Goal: Information Seeking & Learning: Check status

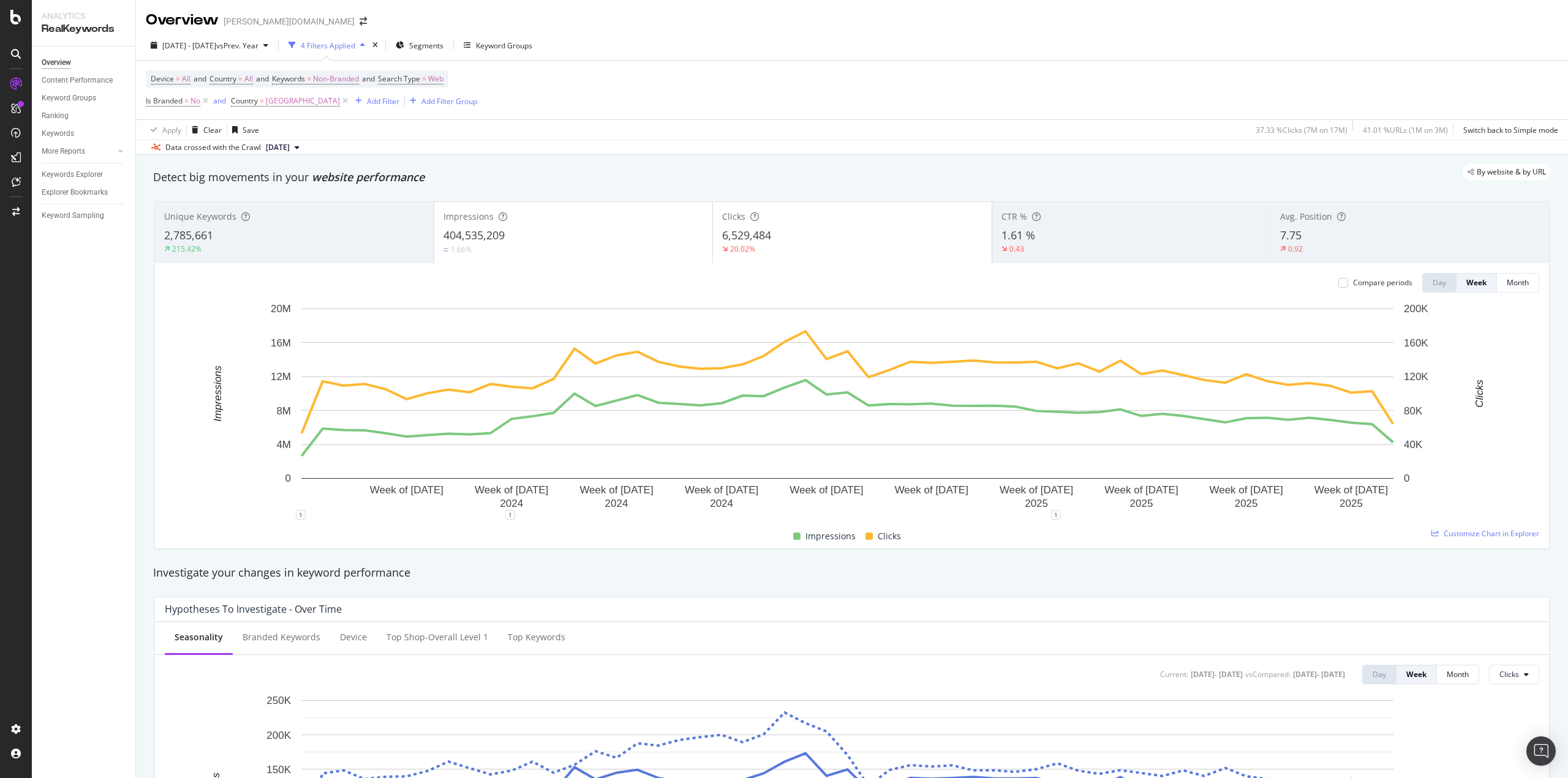
click at [325, 236] on div "2,785,661" at bounding box center [294, 236] width 261 height 16
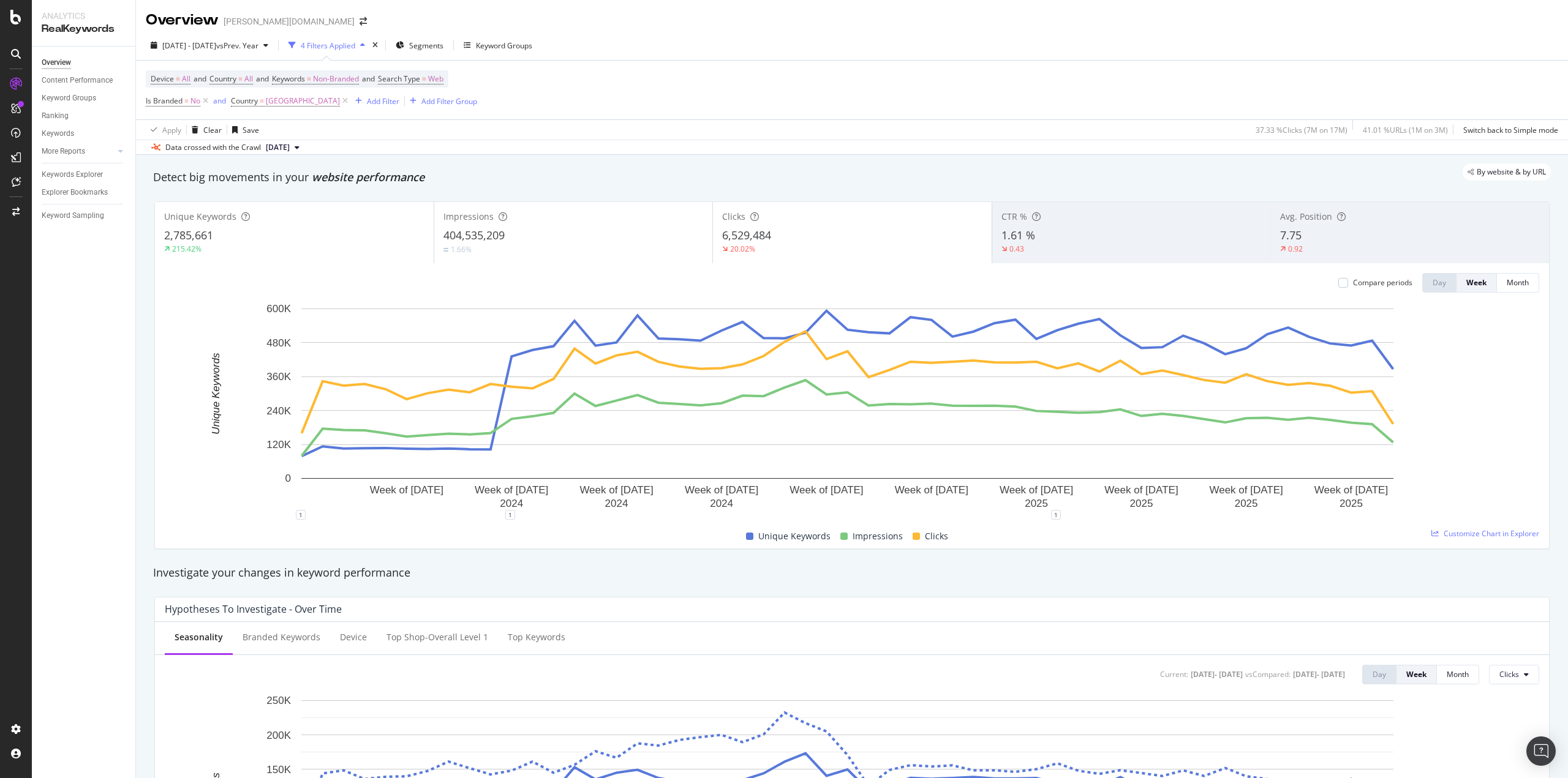
click at [325, 226] on div "Unique Keywords 2,785,661 215.42%" at bounding box center [294, 232] width 278 height 55
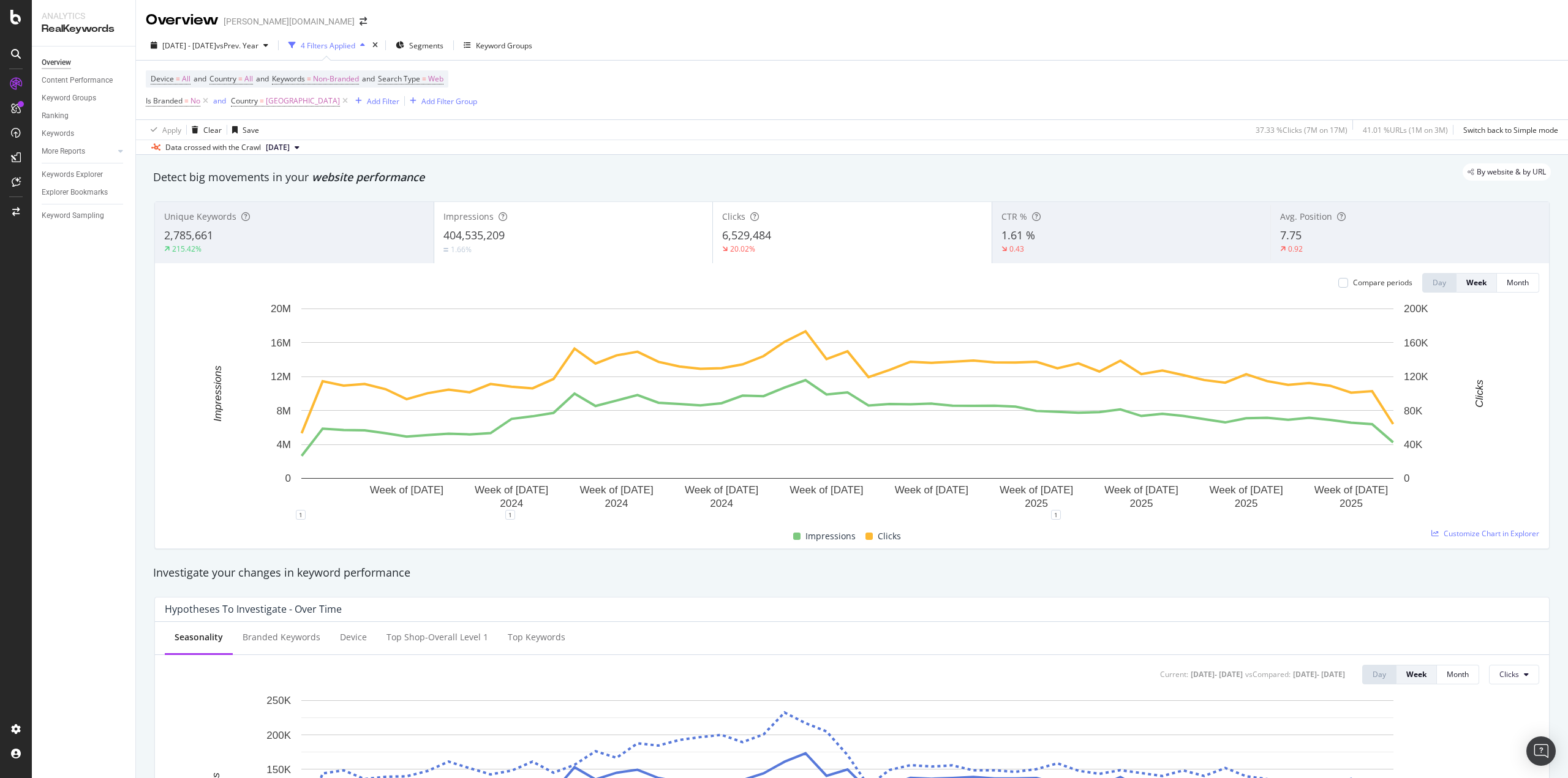
click at [622, 232] on div "404,535,209" at bounding box center [573, 236] width 261 height 16
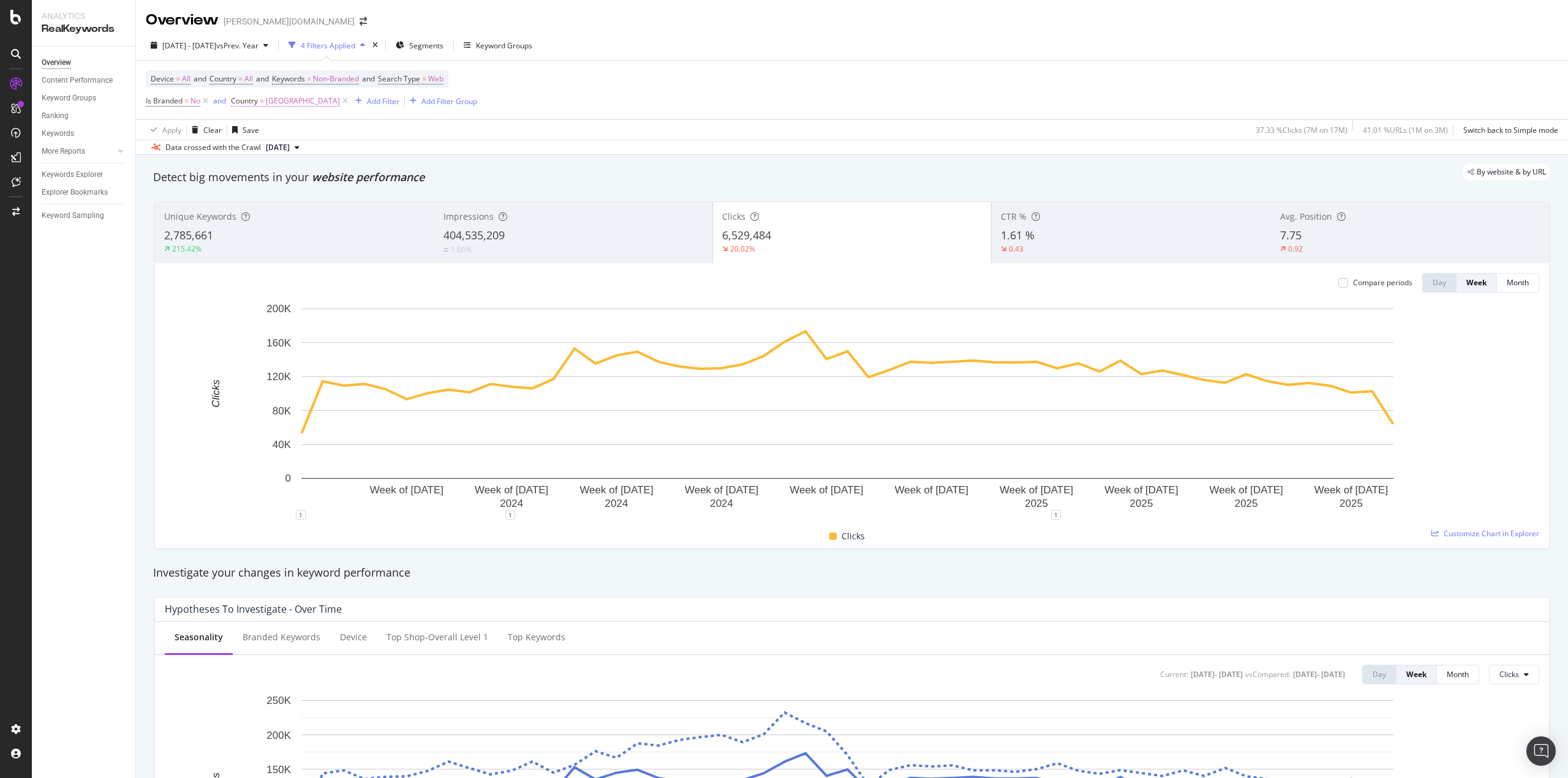
click at [272, 104] on span "Germany" at bounding box center [303, 101] width 74 height 17
click at [278, 149] on input "deu" at bounding box center [301, 152] width 116 height 20
click at [599, 146] on div "Data crossed with the Crawl 2025 May. 19th" at bounding box center [852, 147] width 1432 height 15
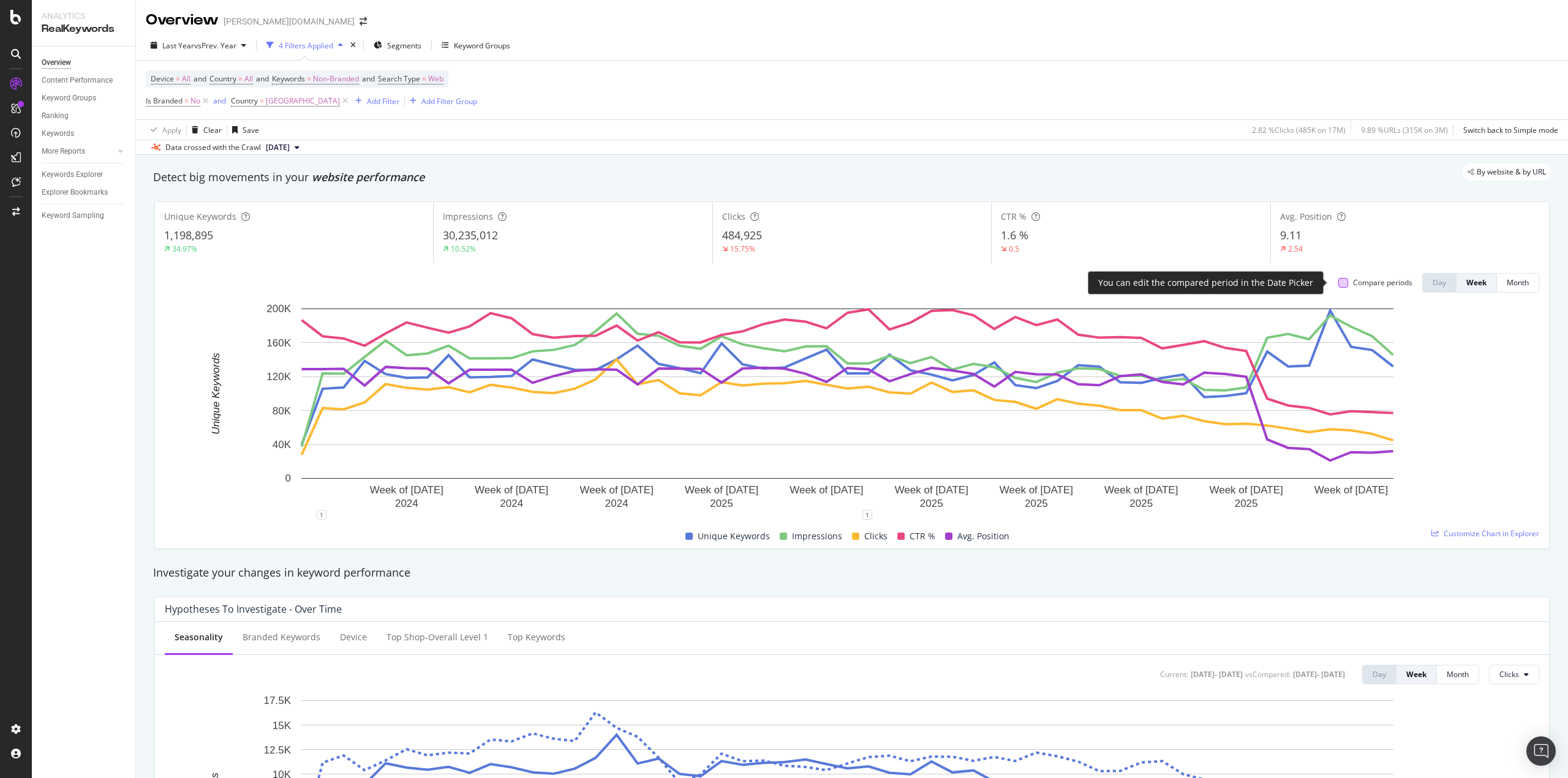
click at [1338, 282] on div at bounding box center [1343, 283] width 10 height 10
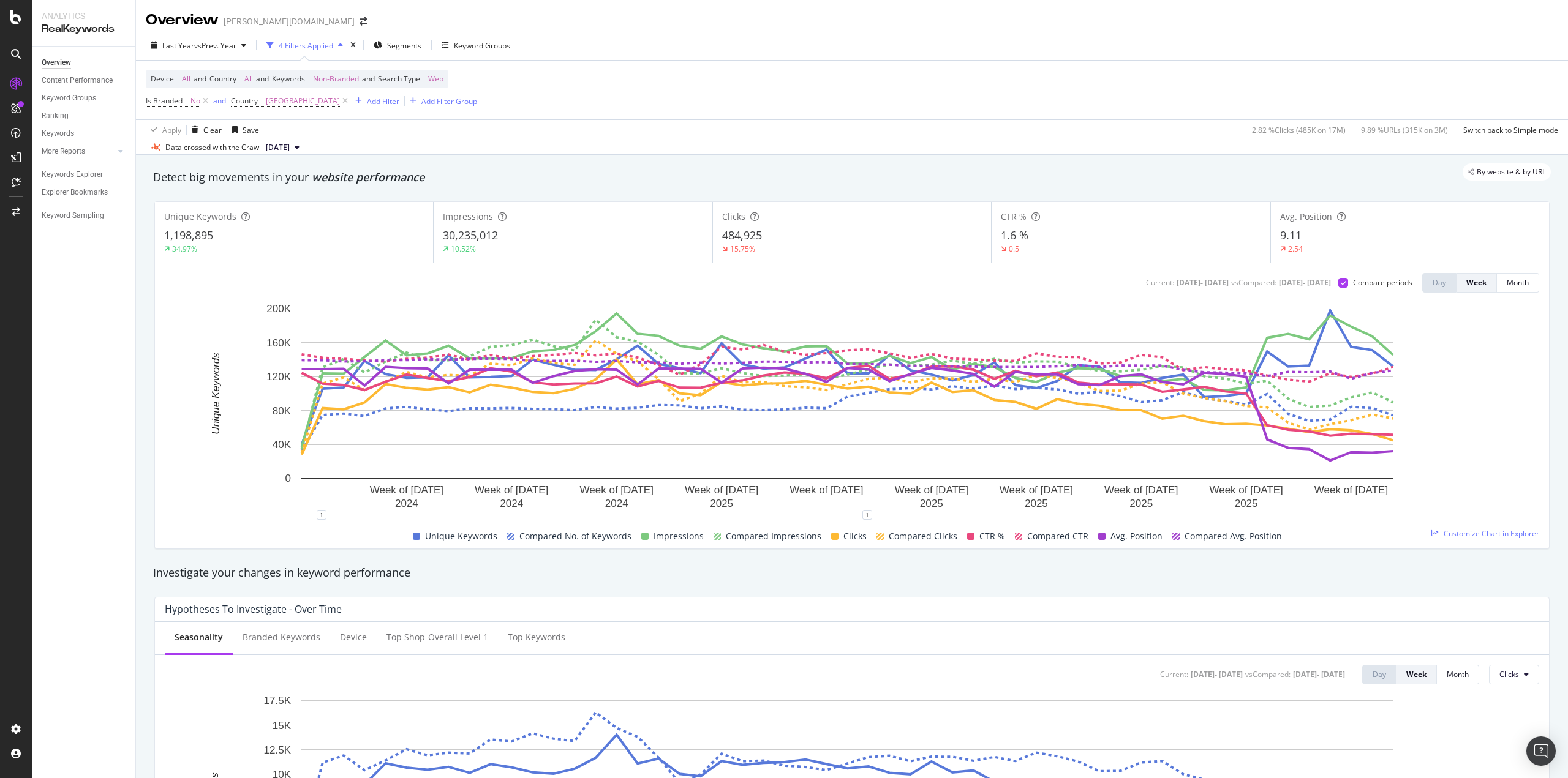
click at [489, 233] on span "30,235,012" at bounding box center [470, 235] width 55 height 15
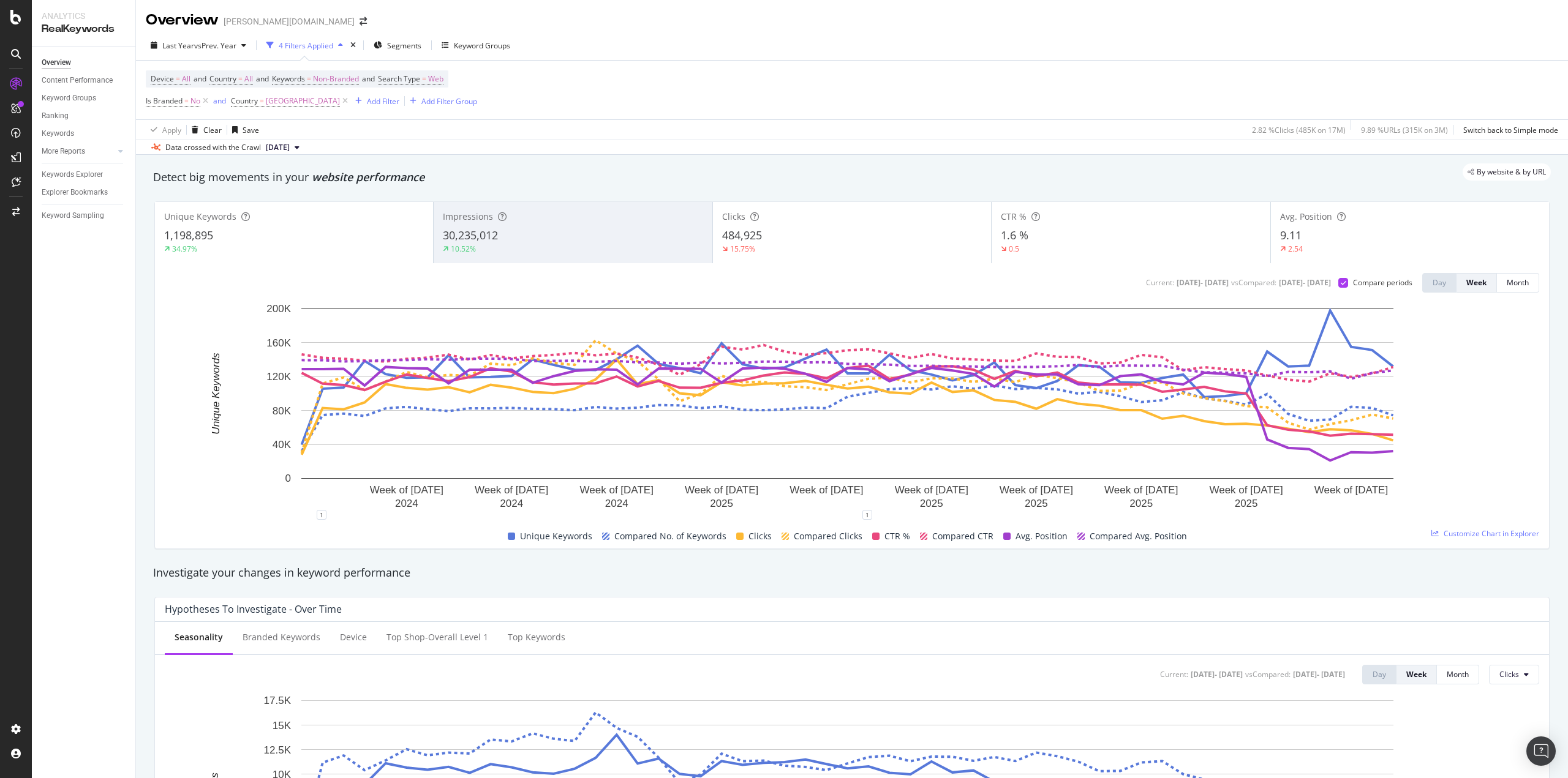
click at [789, 252] on div "15.75%" at bounding box center [852, 249] width 260 height 11
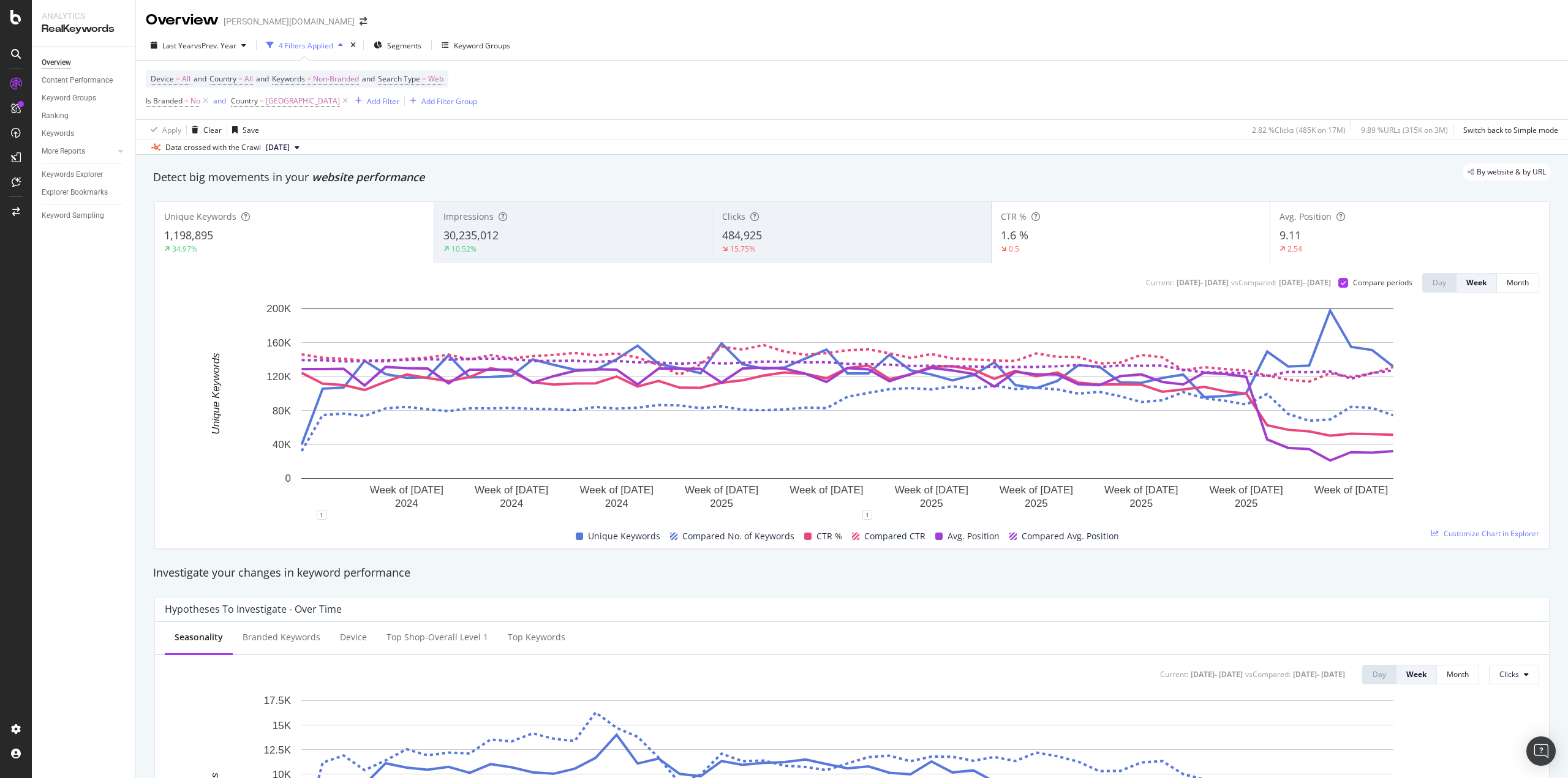
click at [1093, 235] on div "1.6 %" at bounding box center [1131, 236] width 261 height 16
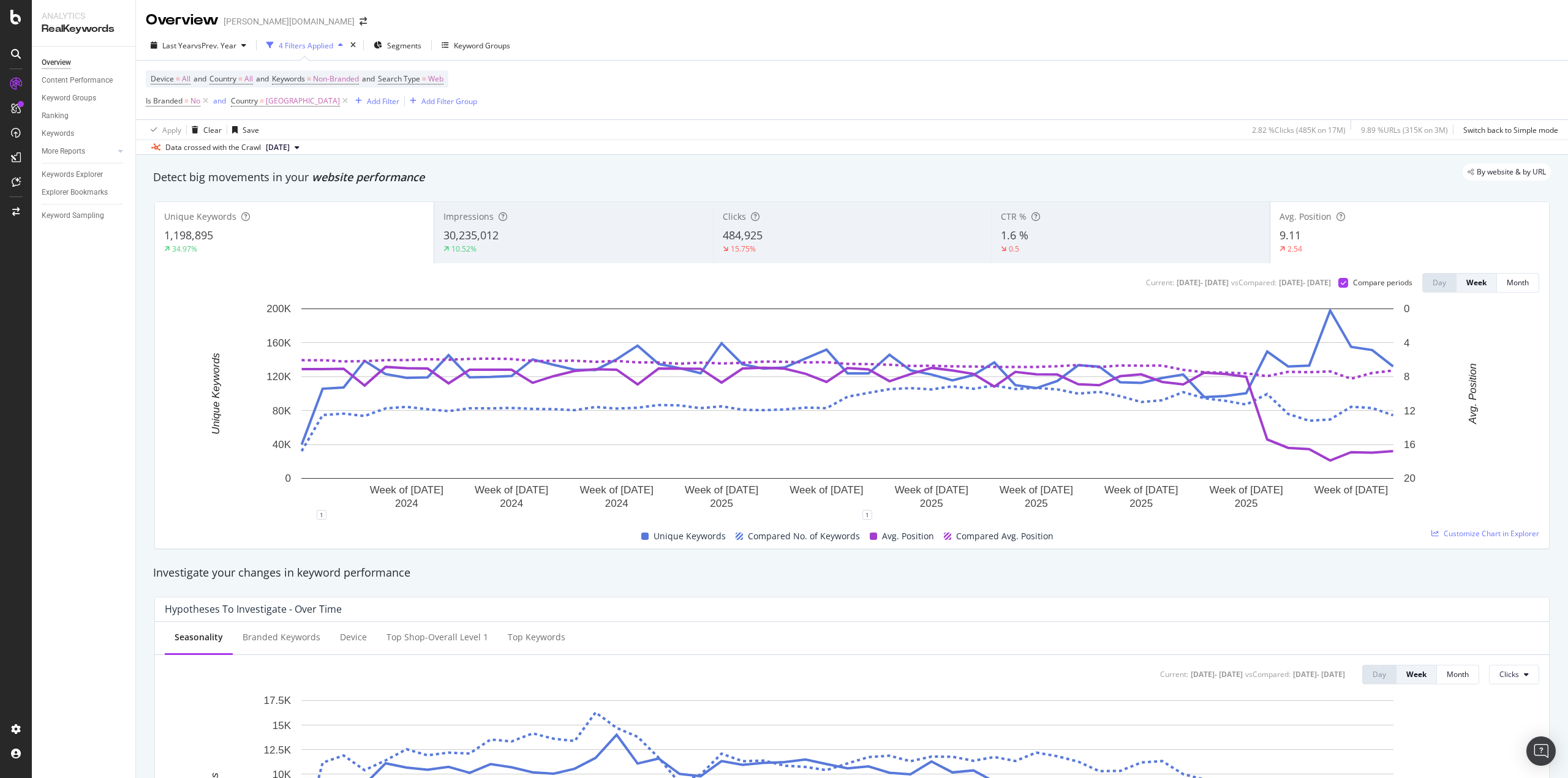
click at [300, 234] on div "1,198,895" at bounding box center [294, 236] width 261 height 16
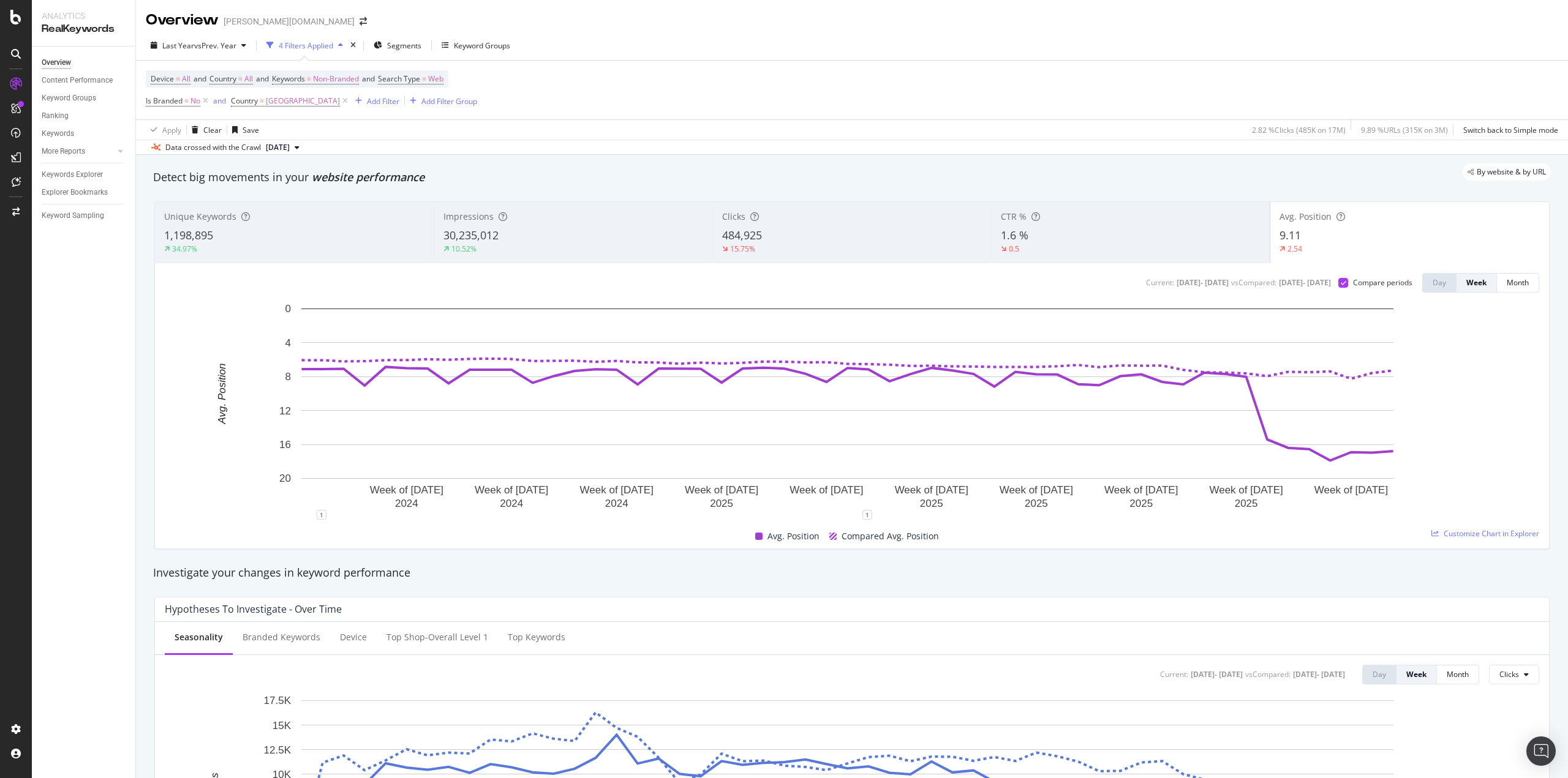
click at [1348, 234] on div "9.11" at bounding box center [1410, 236] width 261 height 16
click at [499, 231] on div "30,235,012" at bounding box center [573, 236] width 260 height 16
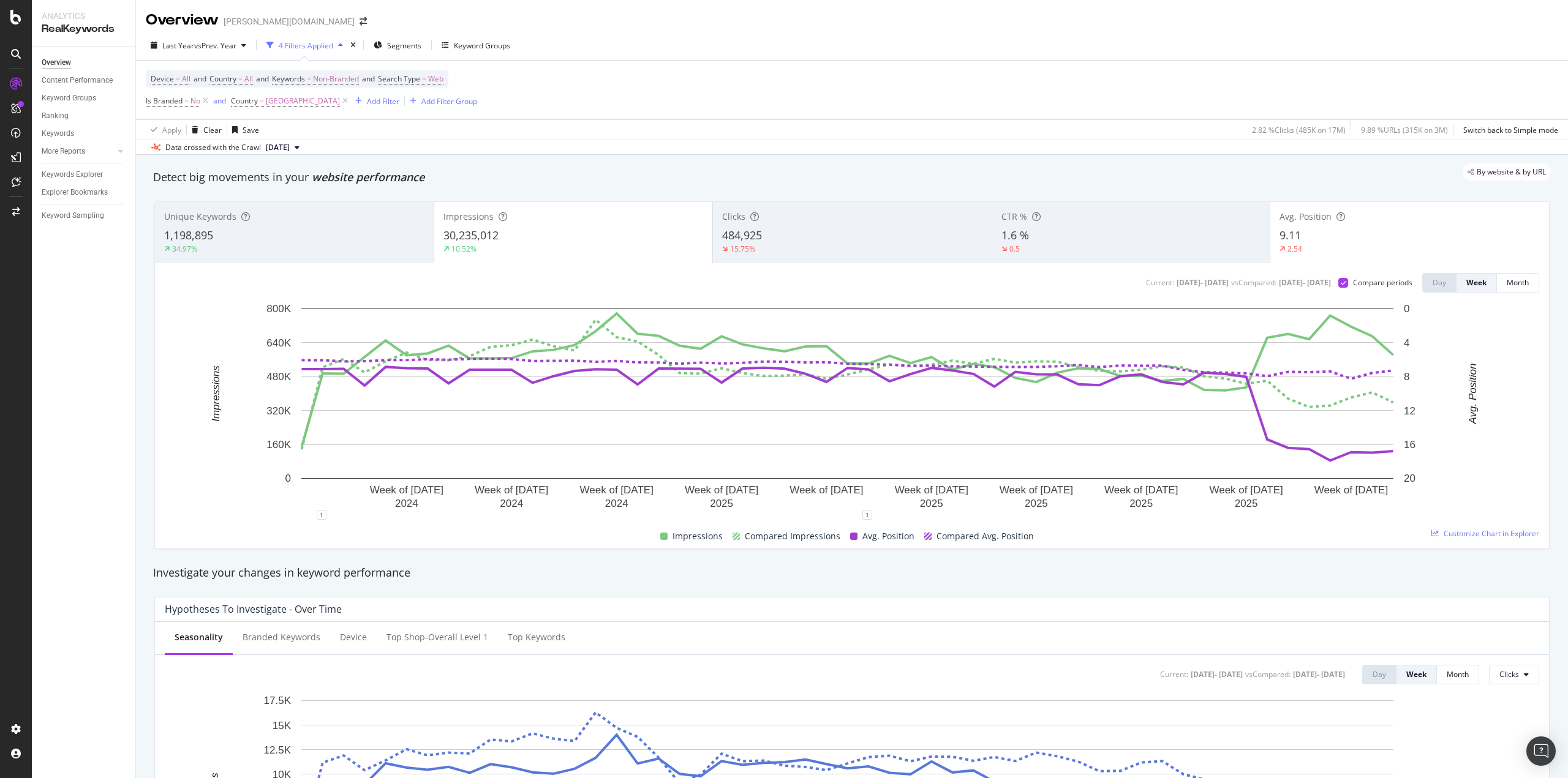
click at [525, 232] on div "30,235,012" at bounding box center [573, 236] width 261 height 16
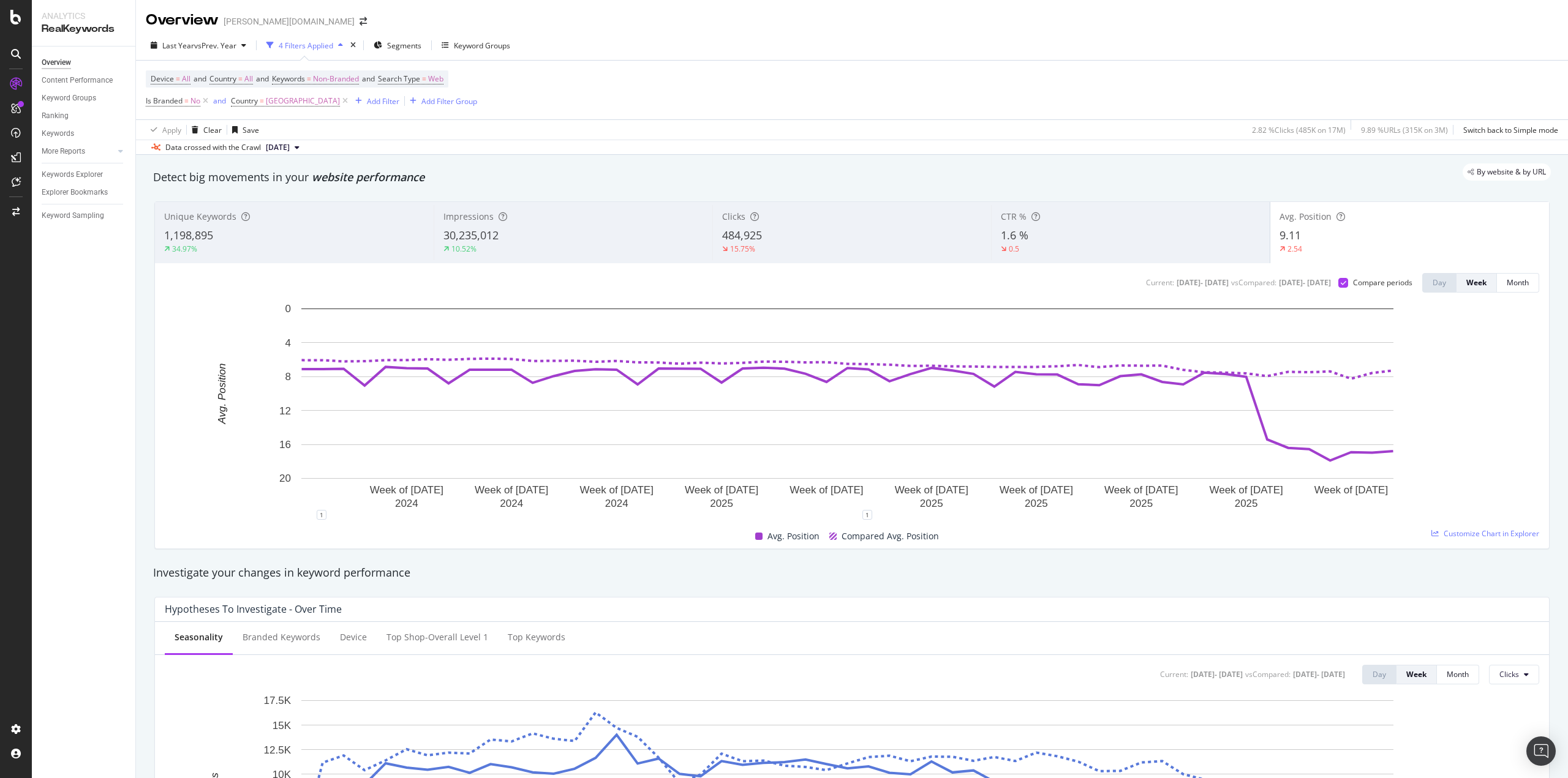
click at [811, 240] on div "484,925" at bounding box center [852, 236] width 260 height 16
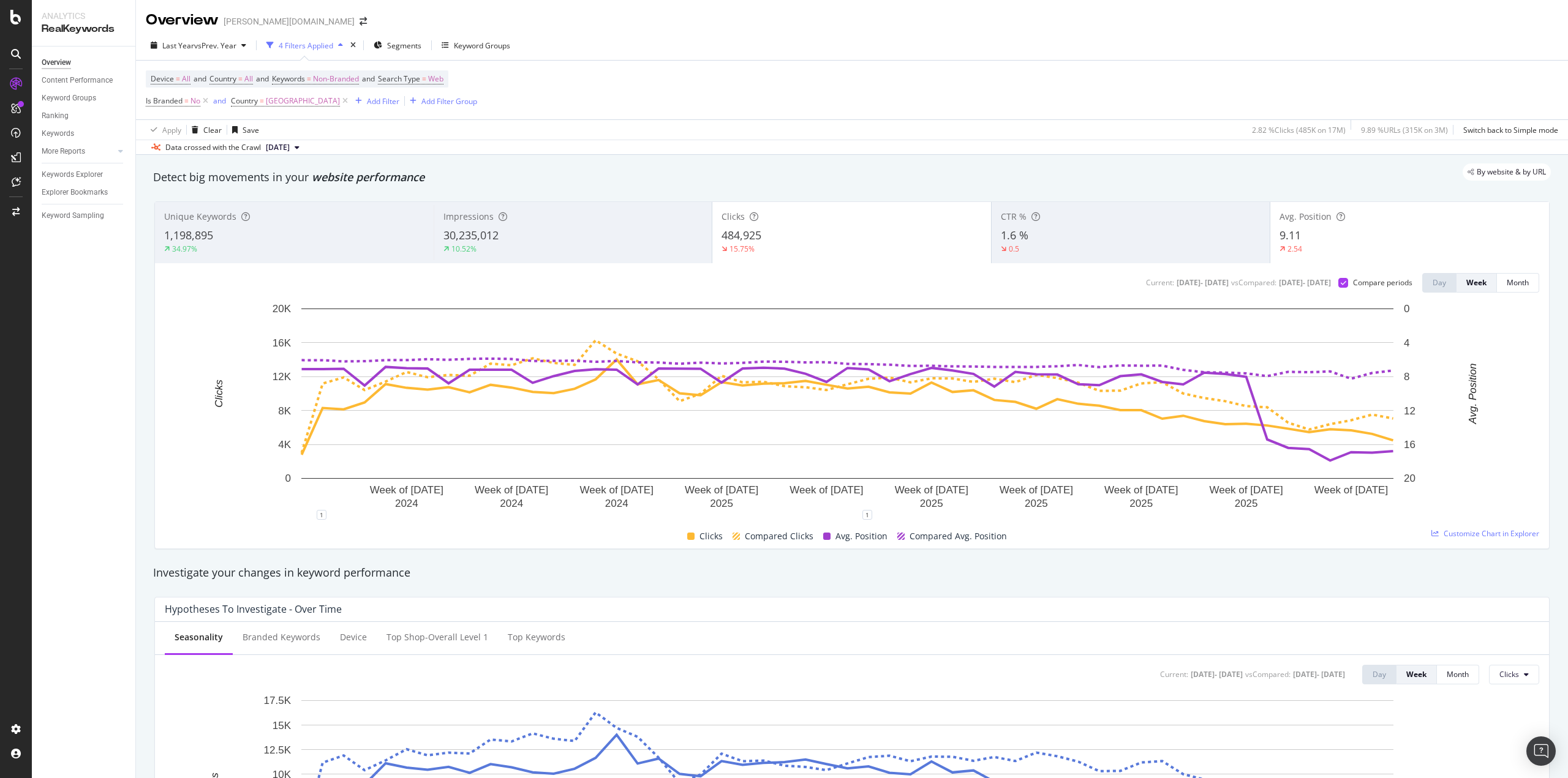
click at [1329, 237] on div "9.11" at bounding box center [1410, 236] width 261 height 16
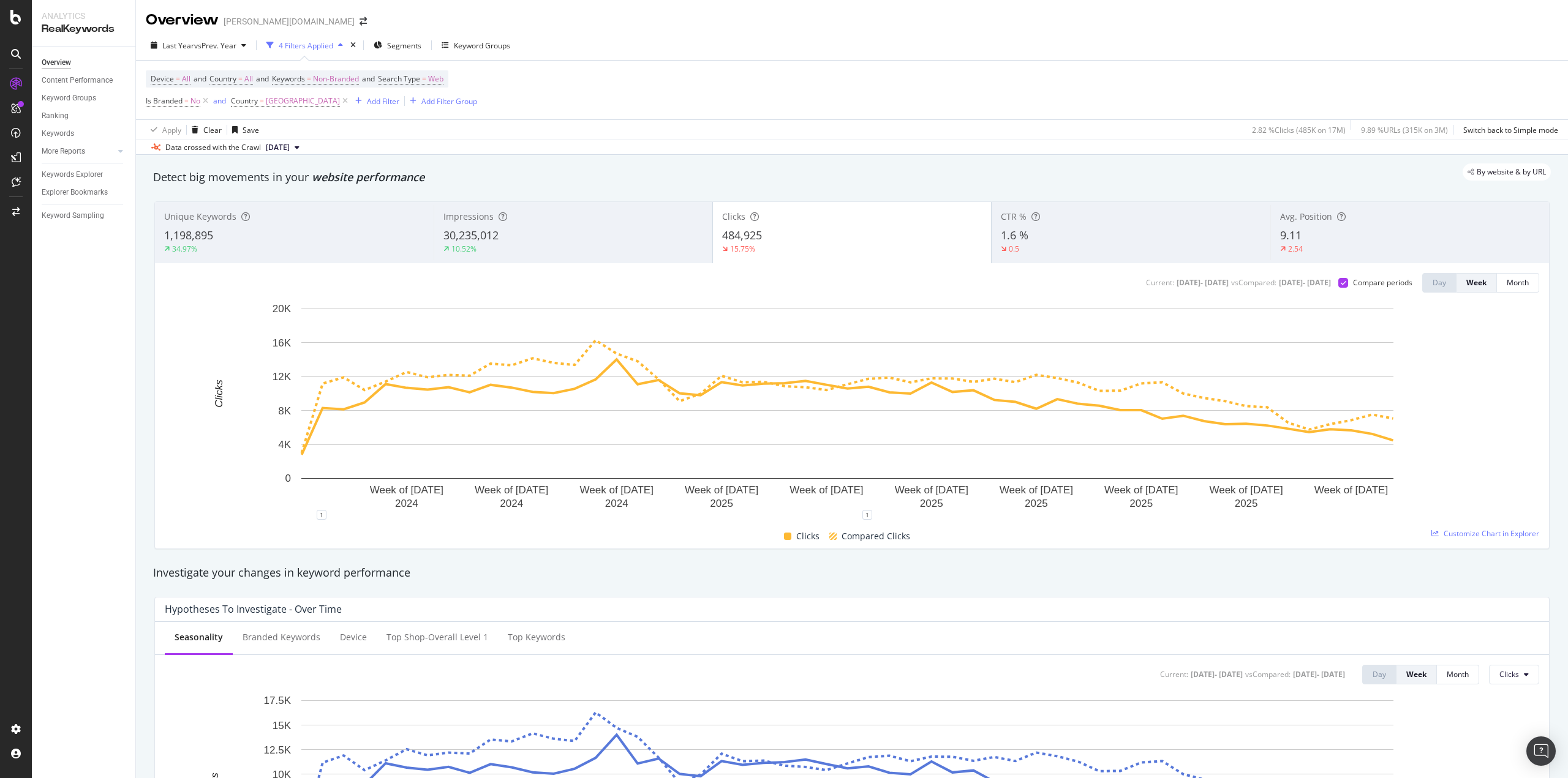
click at [1322, 235] on div "9.11" at bounding box center [1410, 236] width 260 height 16
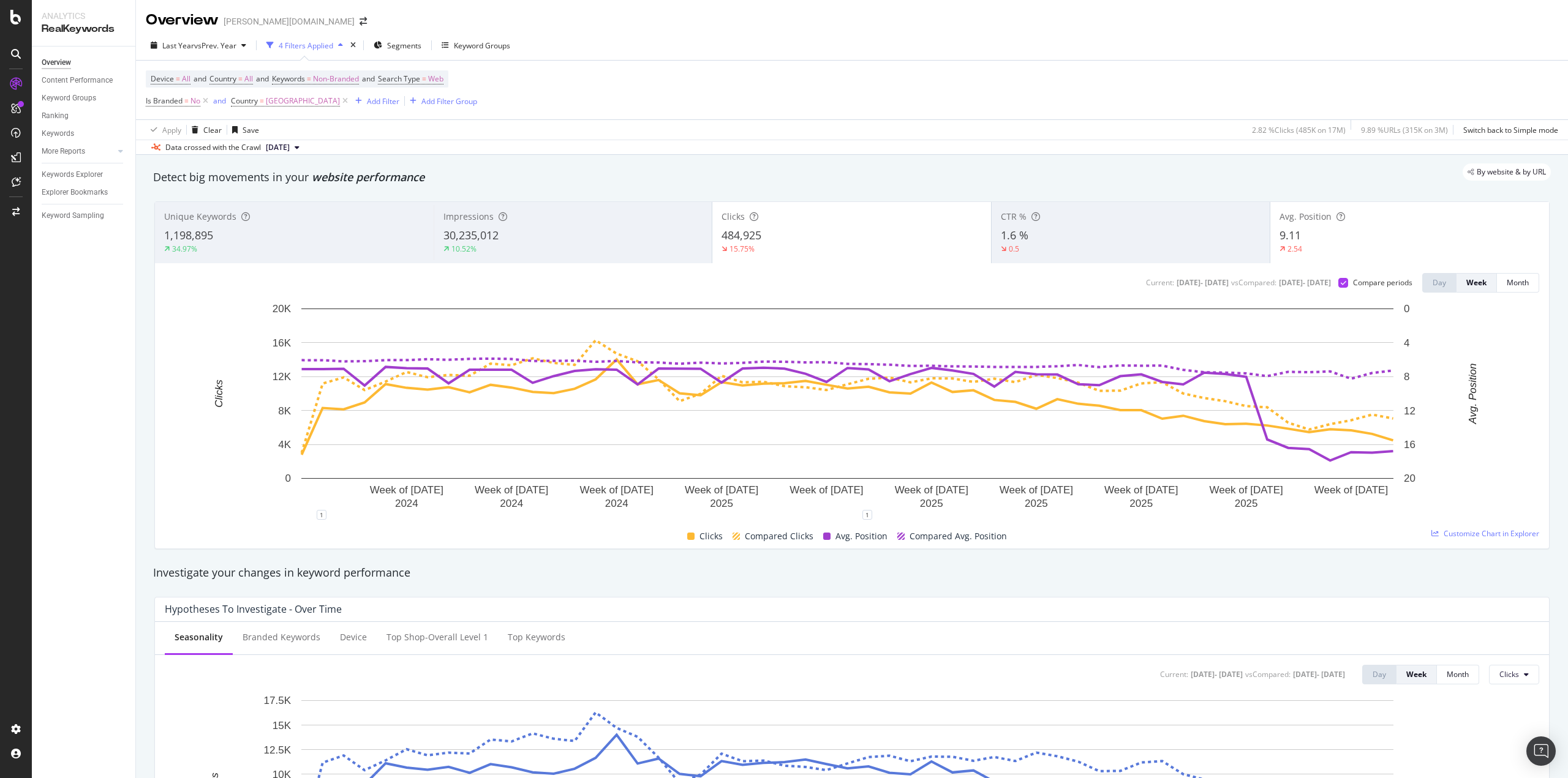
click at [1335, 235] on div "9.11" at bounding box center [1410, 236] width 261 height 16
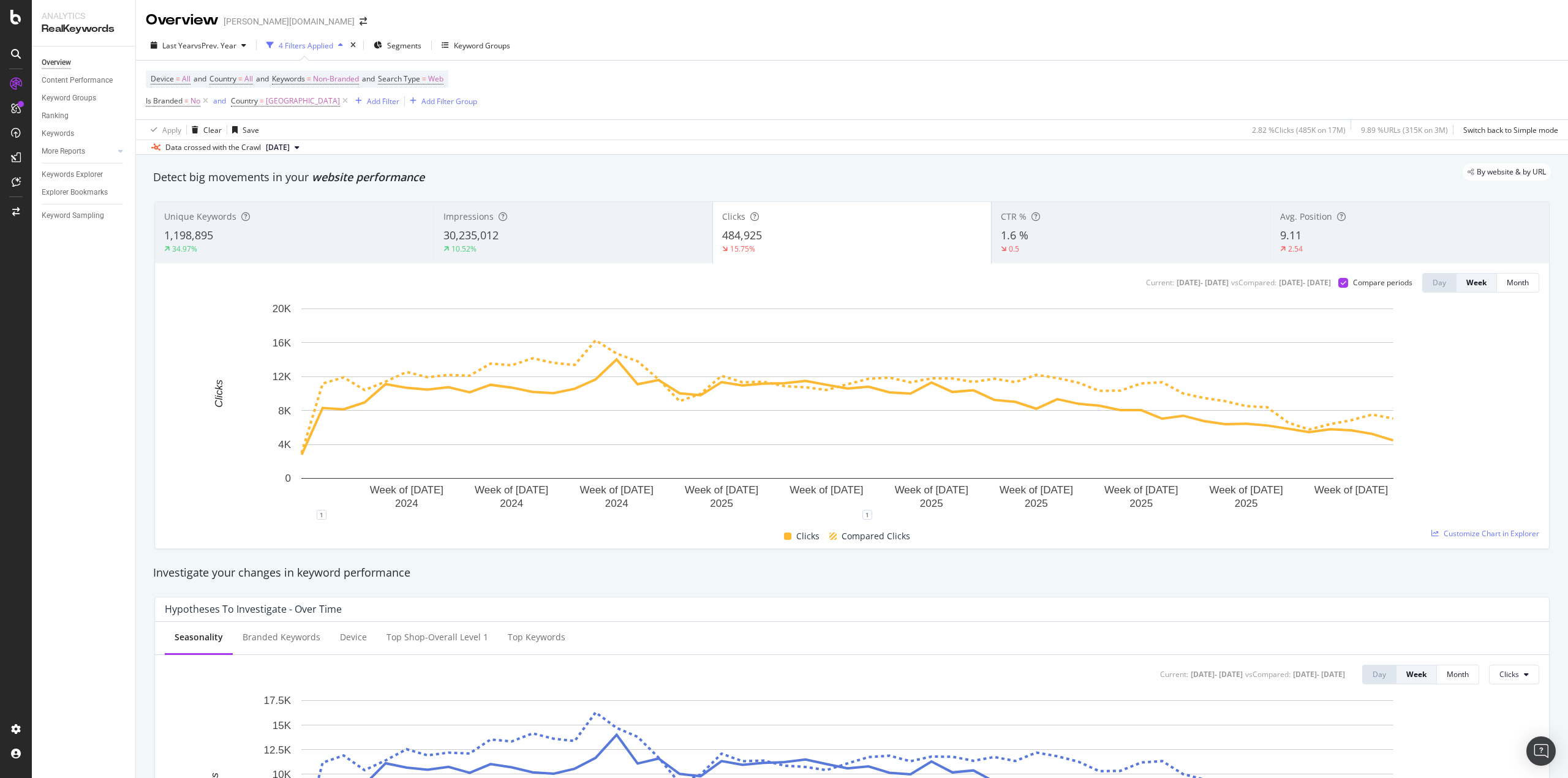
click at [1028, 226] on div "CTR % 1.6 % 0.5" at bounding box center [1130, 232] width 278 height 55
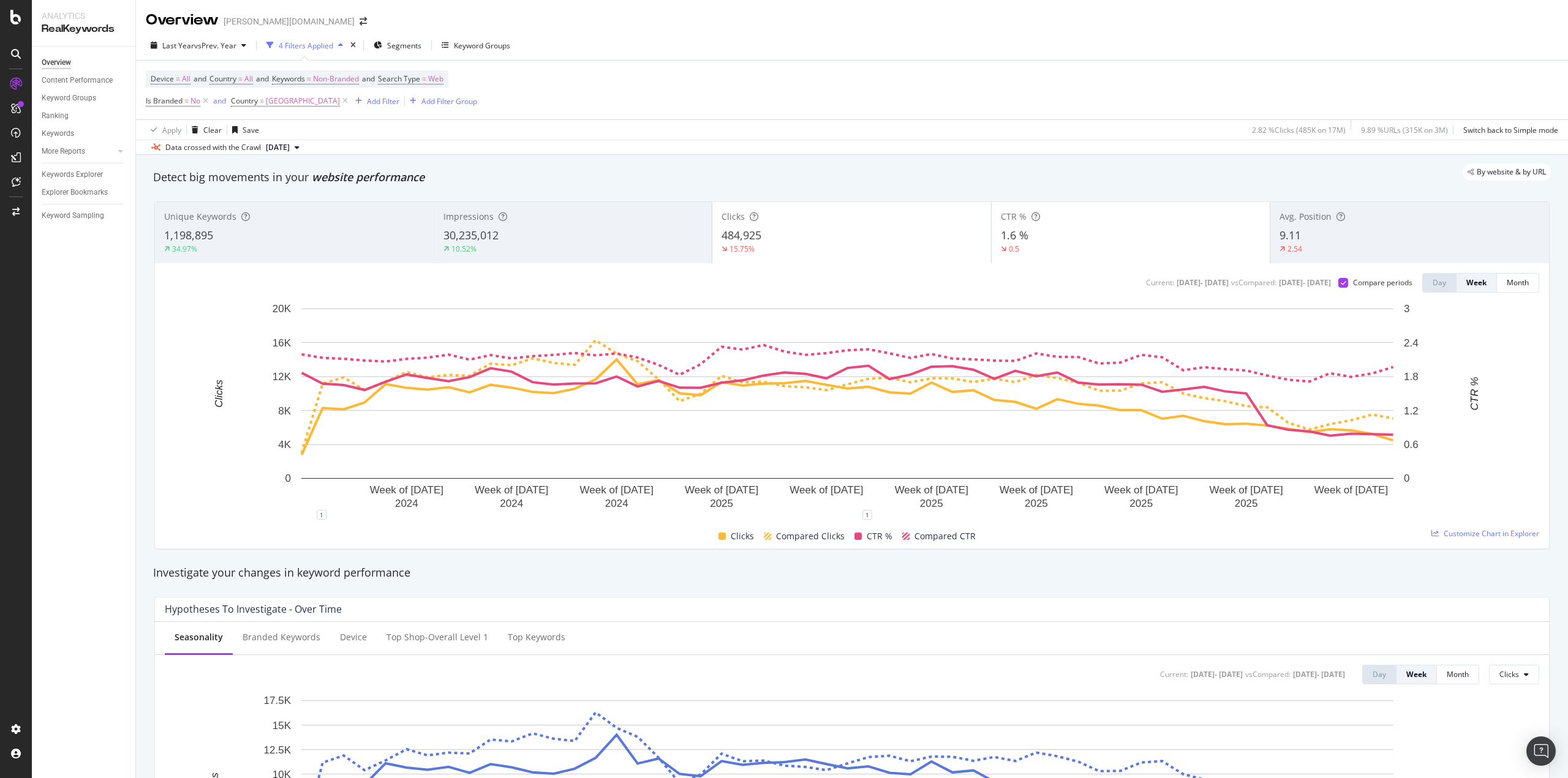
click at [1062, 233] on div "1.6 %" at bounding box center [1131, 236] width 261 height 16
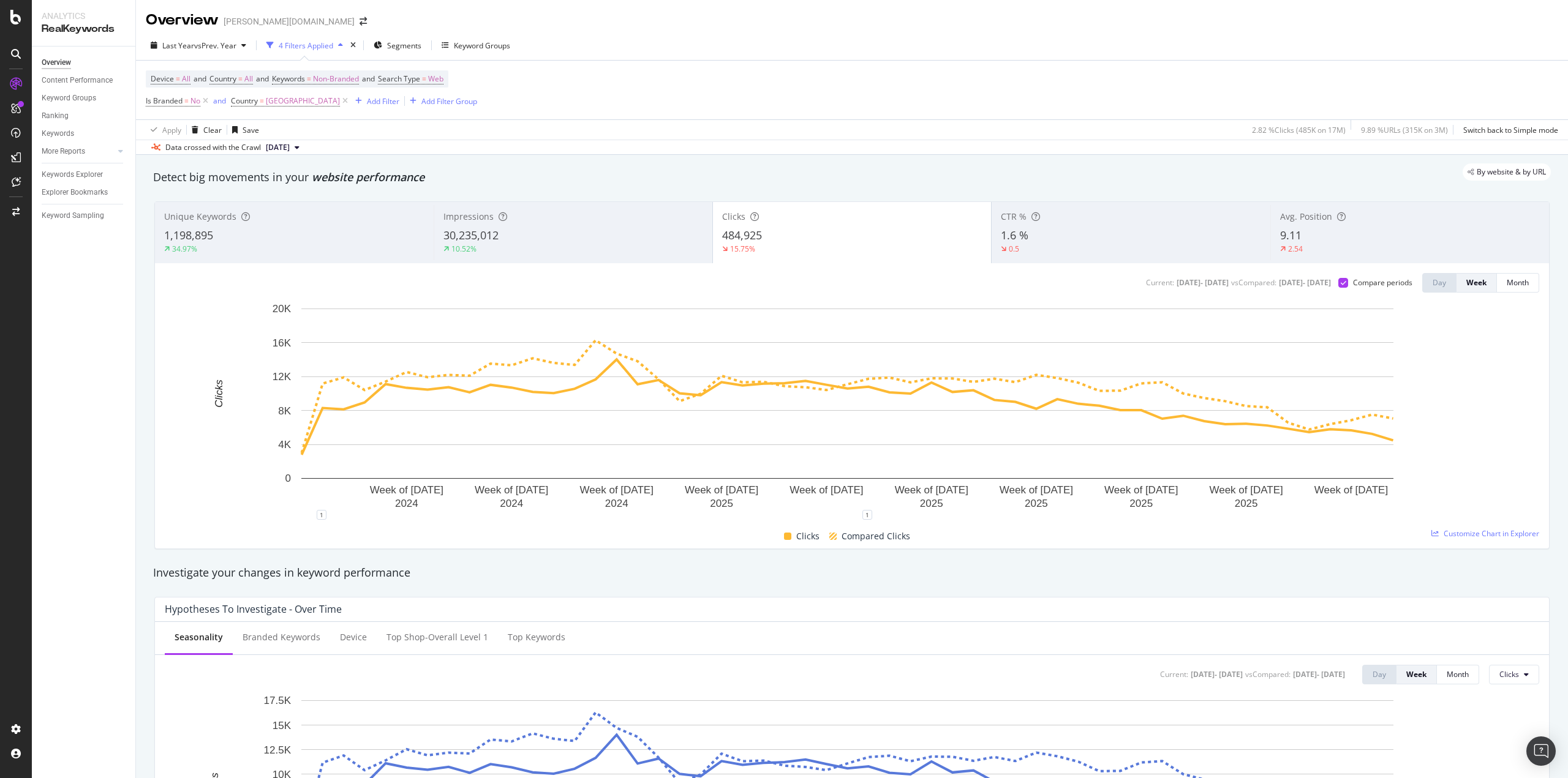
click at [549, 239] on div "30,235,012" at bounding box center [573, 236] width 260 height 16
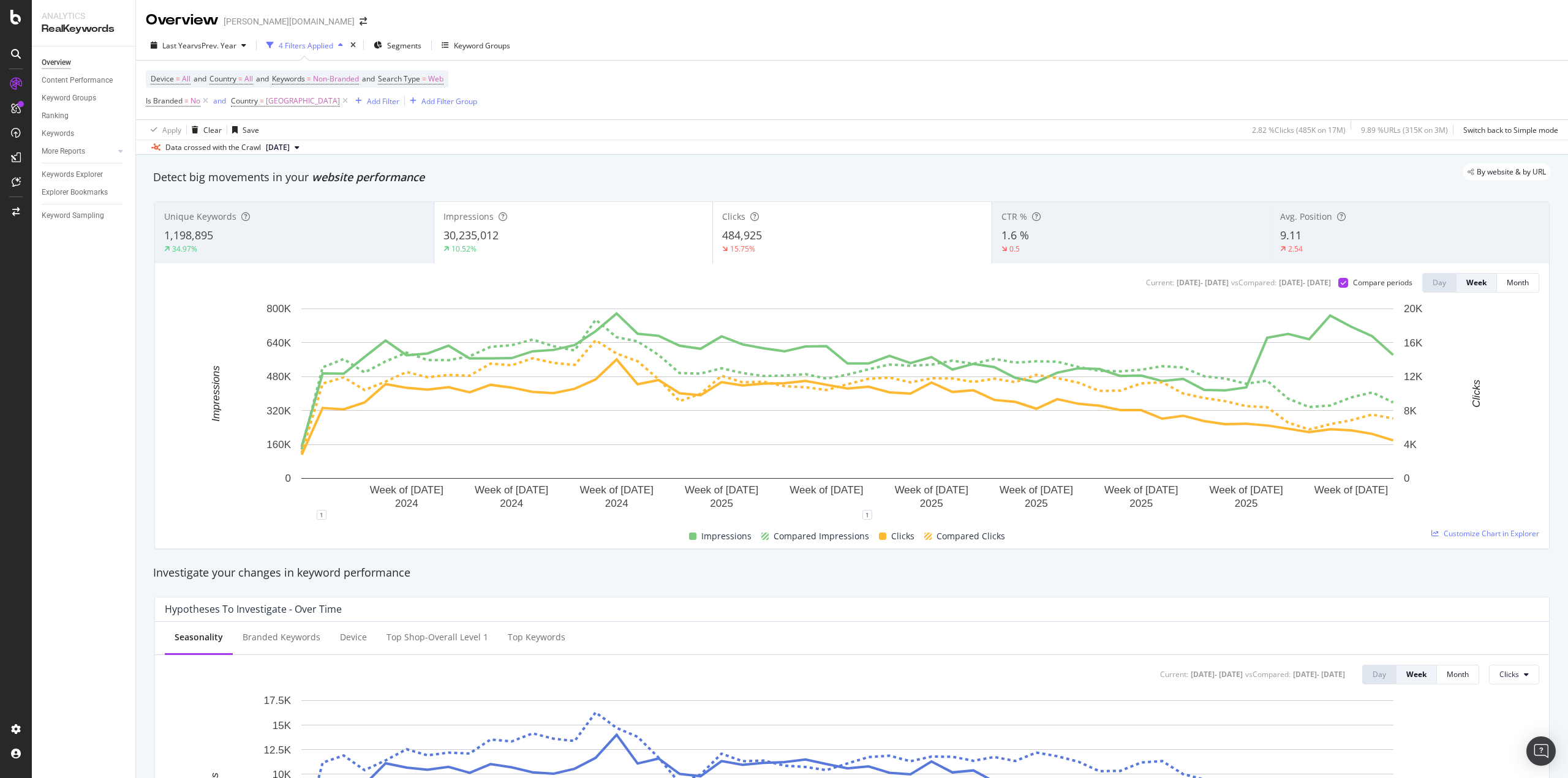
click at [782, 239] on div "484,925" at bounding box center [853, 236] width 261 height 16
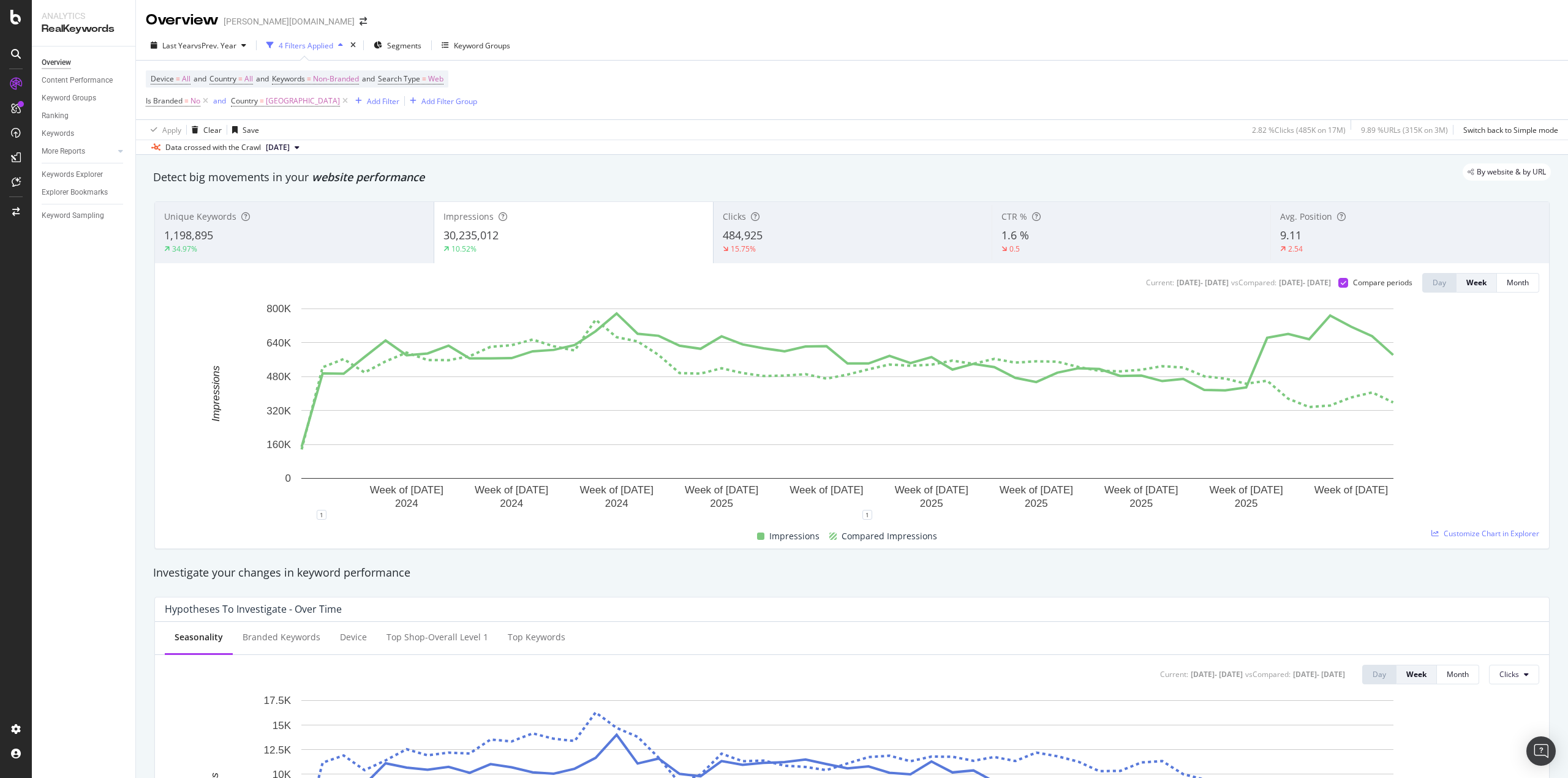
click at [554, 239] on div "30,235,012" at bounding box center [573, 236] width 261 height 16
click at [758, 247] on div "15.75%" at bounding box center [853, 249] width 261 height 11
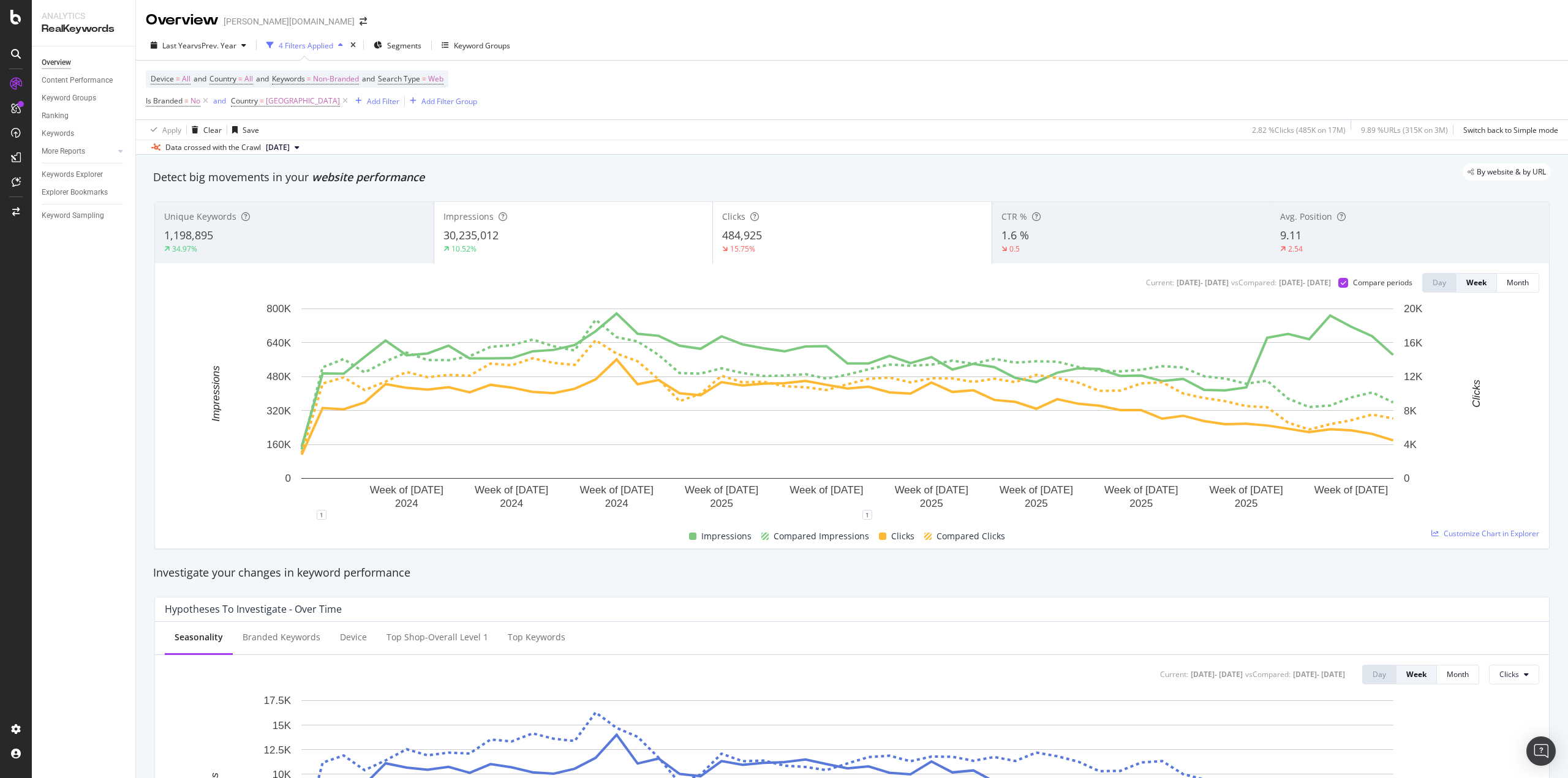
click at [557, 239] on div "30,235,012" at bounding box center [573, 236] width 261 height 16
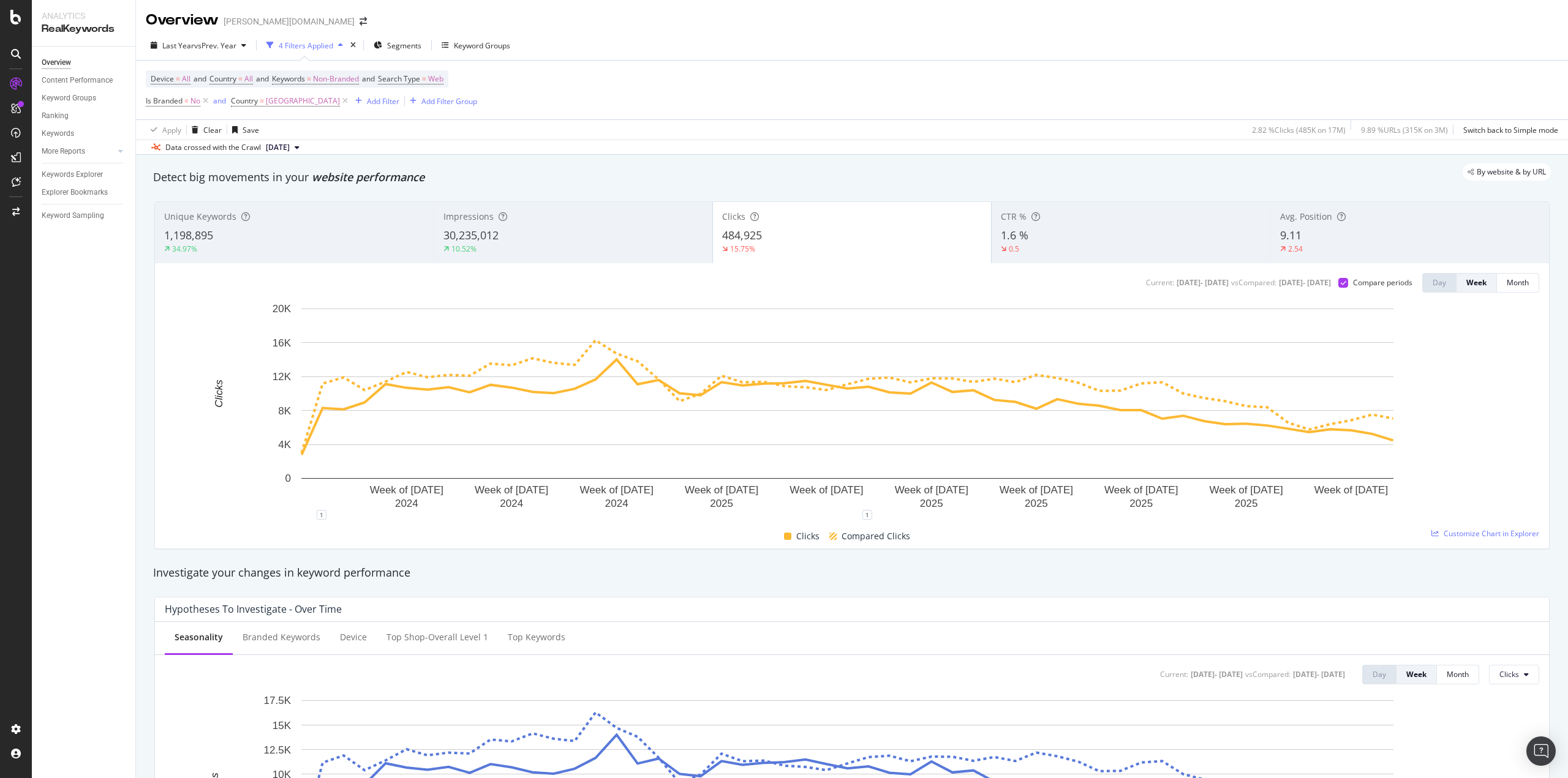
click at [1305, 234] on div "9.11" at bounding box center [1410, 236] width 260 height 16
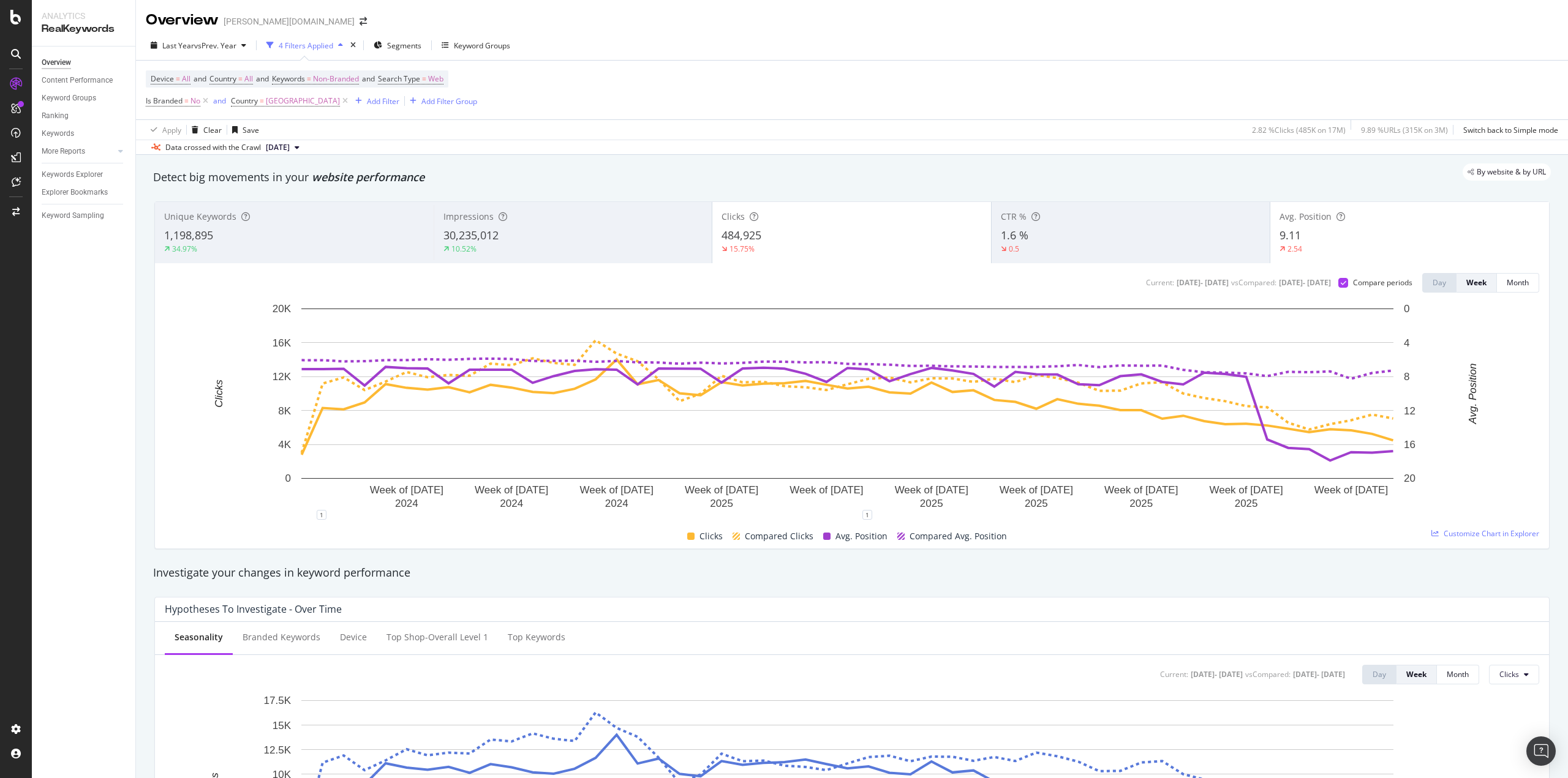
click at [1110, 231] on div "1.6 %" at bounding box center [1131, 236] width 261 height 16
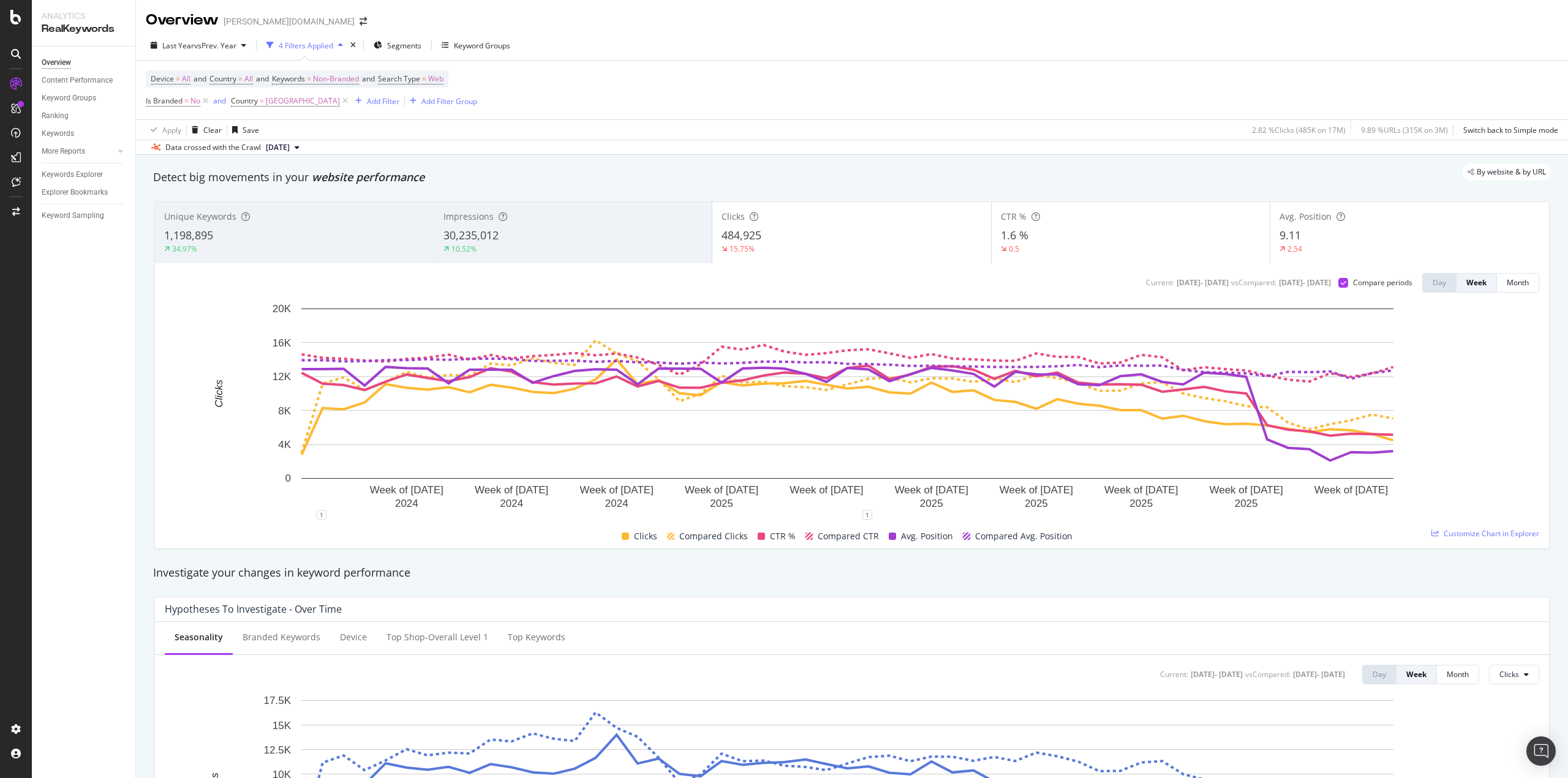
click at [591, 238] on div "30,235,012" at bounding box center [573, 236] width 260 height 16
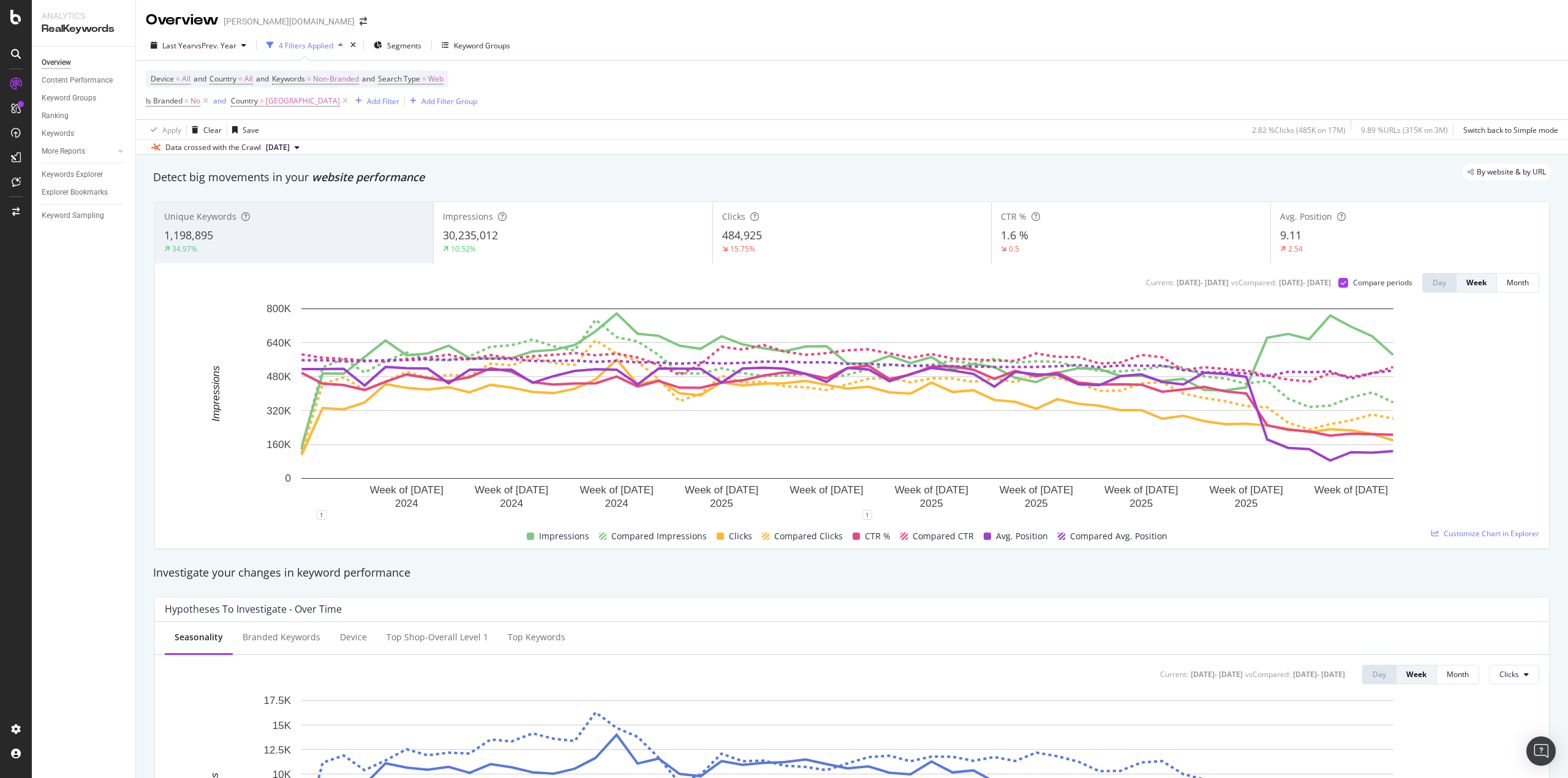
click at [591, 233] on div "30,235,012" at bounding box center [572, 236] width 260 height 16
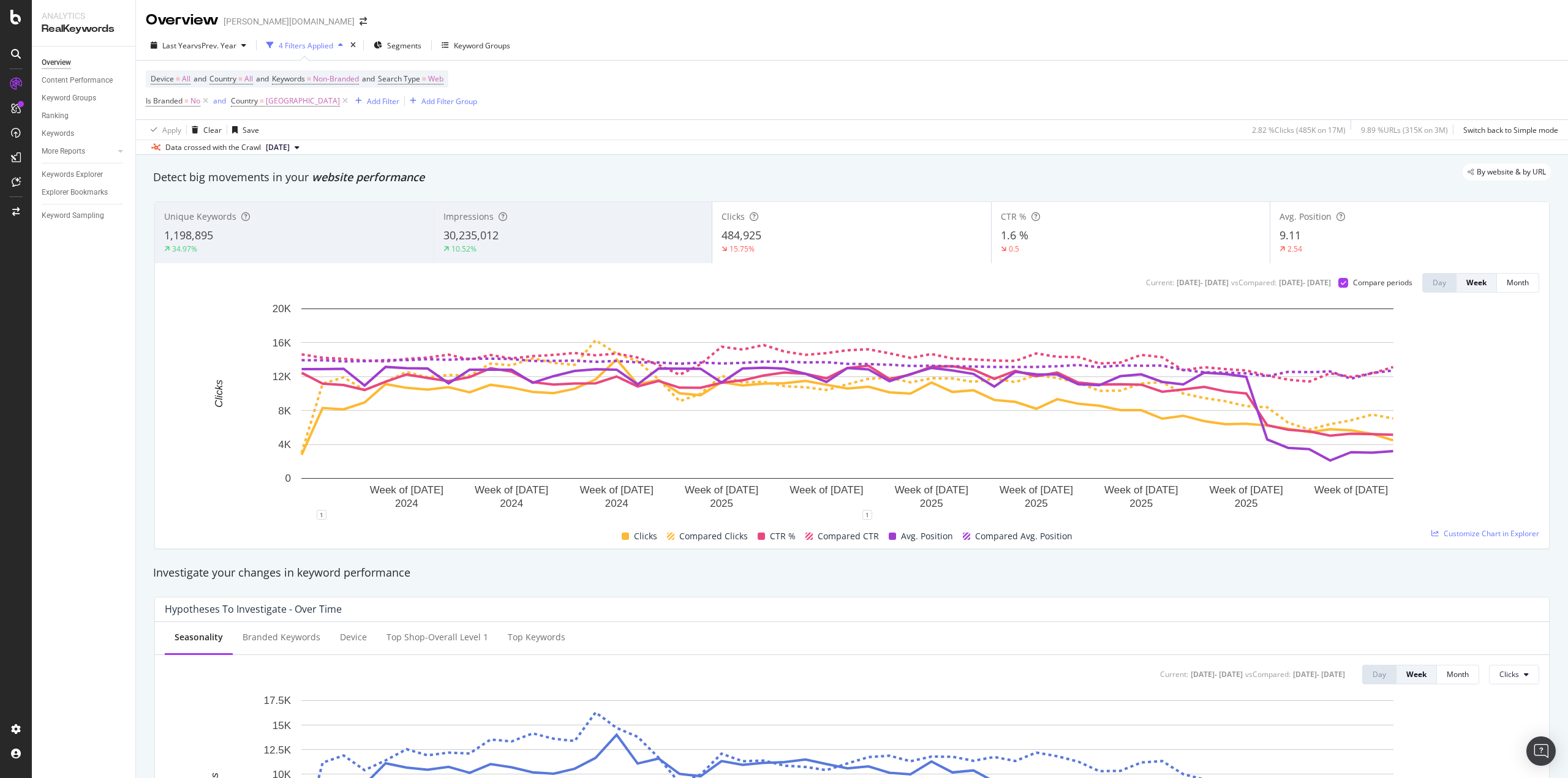
click at [1032, 226] on div "CTR % 1.6 % 0.5" at bounding box center [1130, 232] width 278 height 55
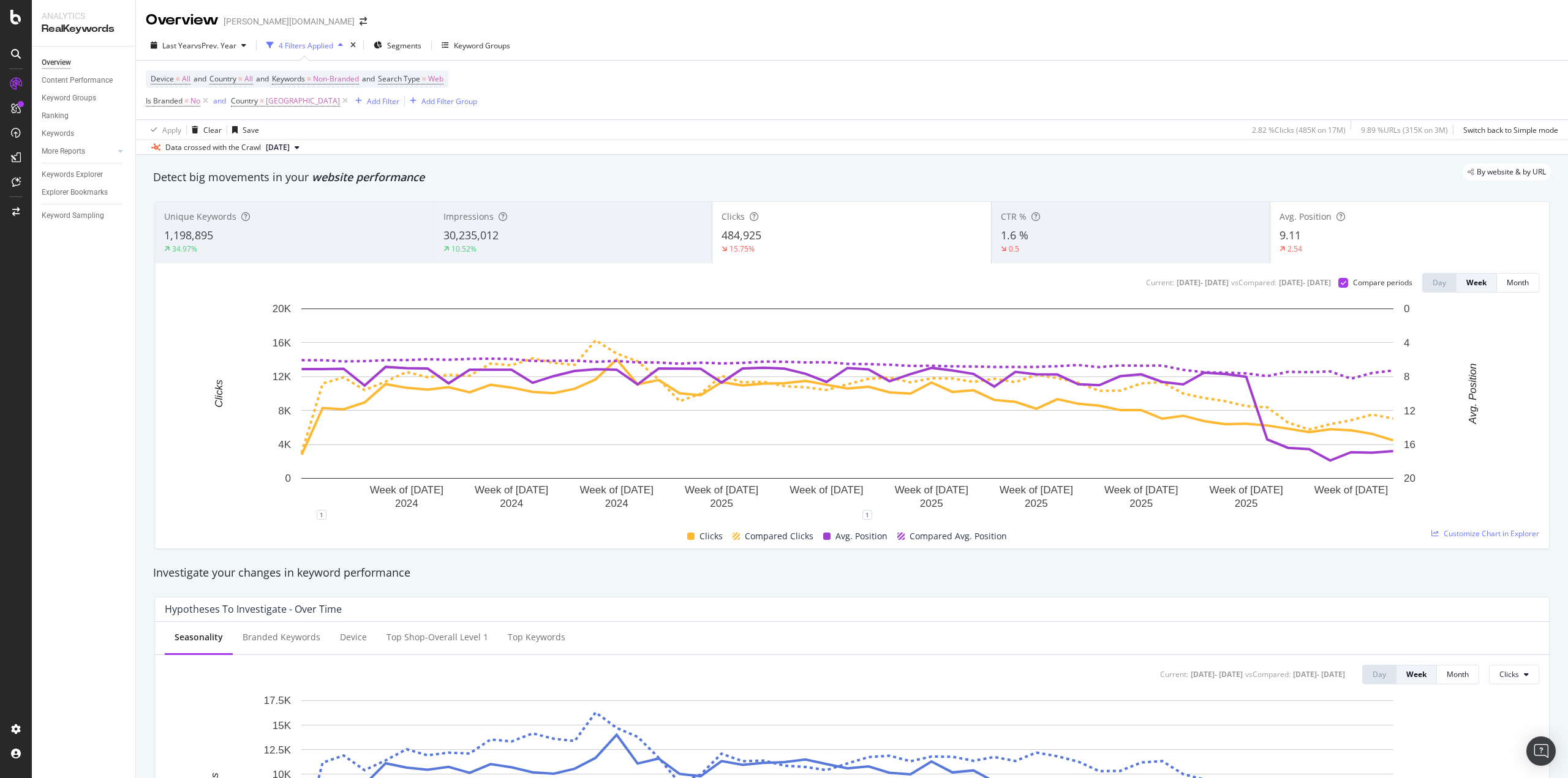
click at [1293, 231] on span "9.11" at bounding box center [1290, 235] width 22 height 15
